Goal: Register for event/course

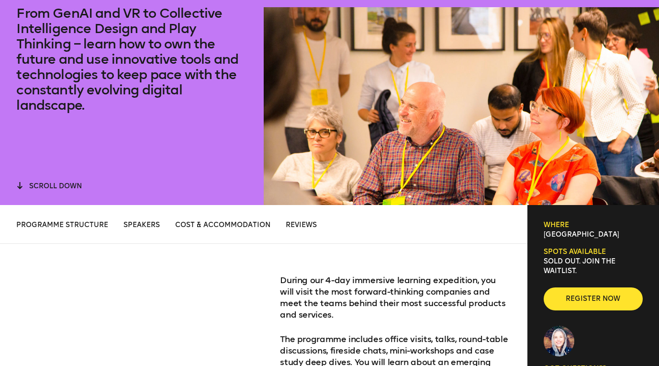
scroll to position [169, 0]
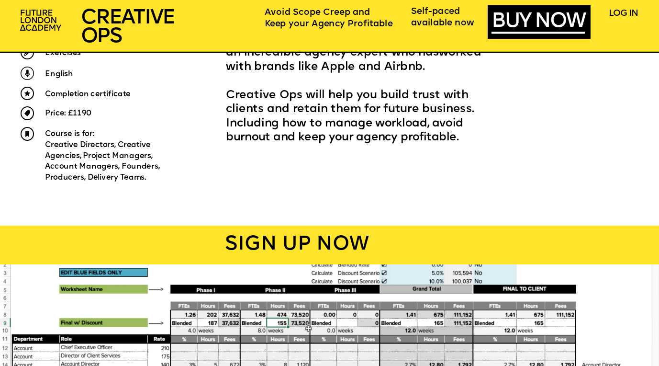
scroll to position [447, 0]
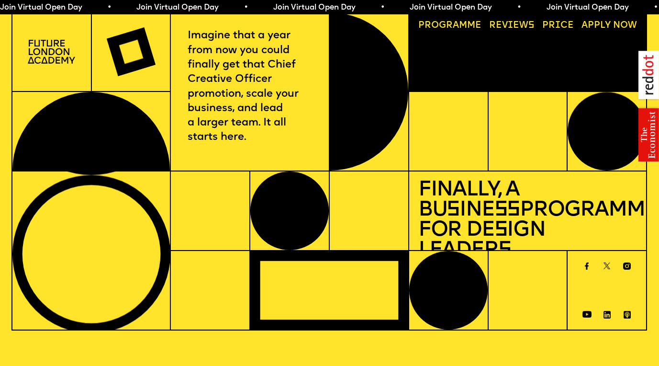
click at [264, 9] on span "Join Virtual Open Day • Join Virtual Open Day • Join Virtual Open Day • Join Vi…" at bounding box center [337, 8] width 683 height 8
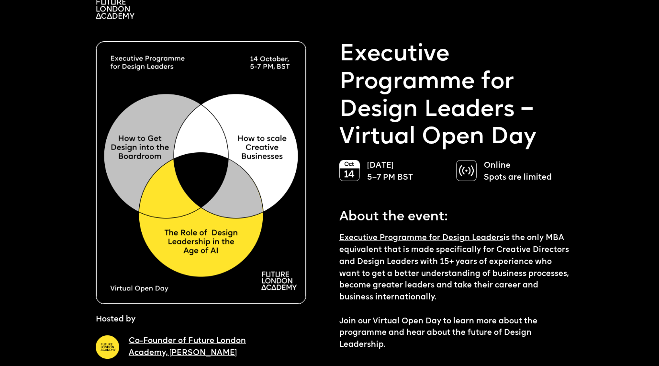
scroll to position [23, 0]
